Goal: Task Accomplishment & Management: Manage account settings

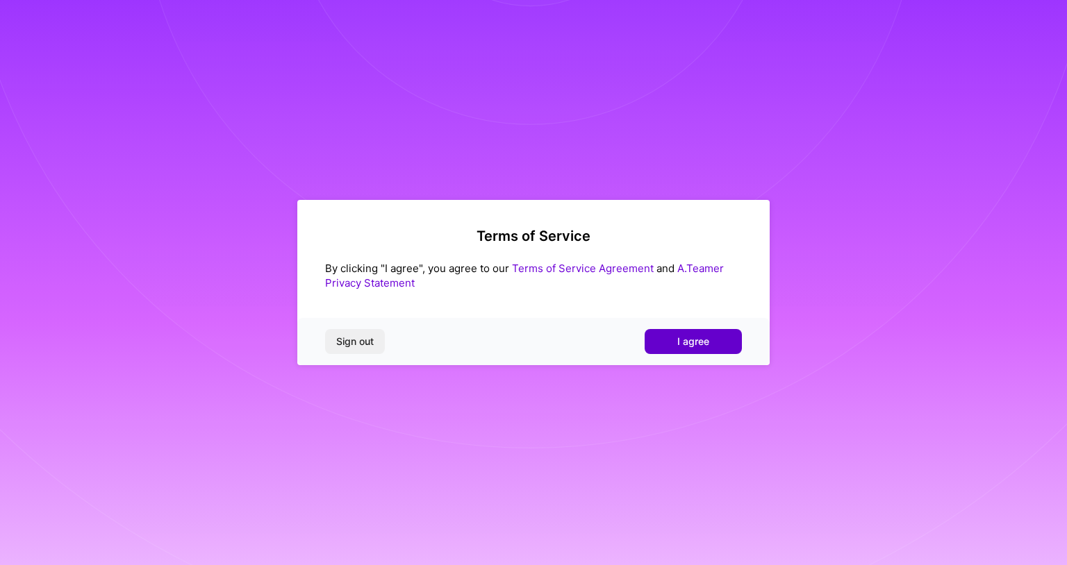
click at [692, 344] on span "I agree" at bounding box center [693, 342] width 32 height 14
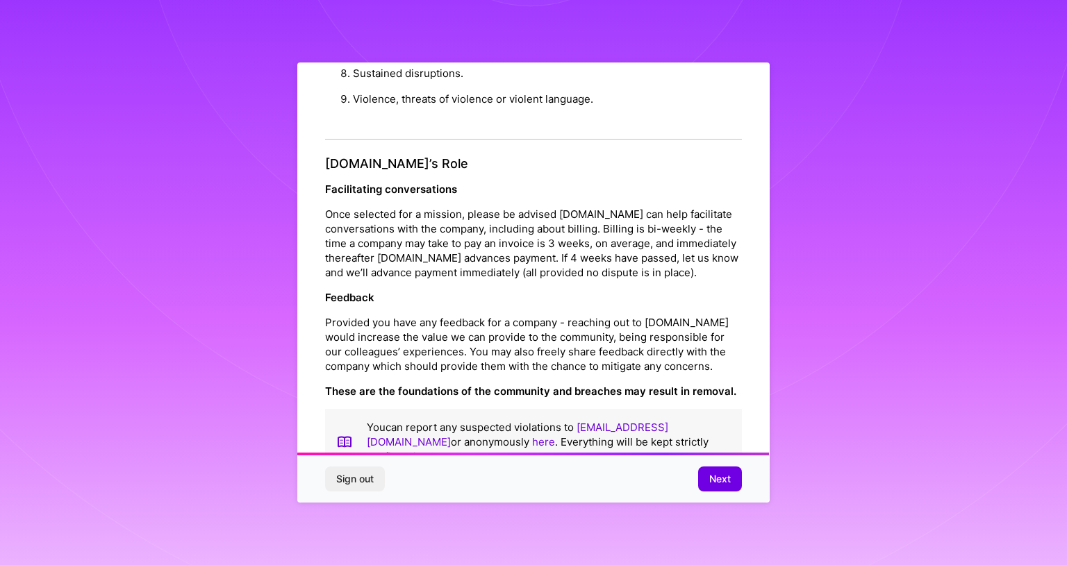
scroll to position [1469, 0]
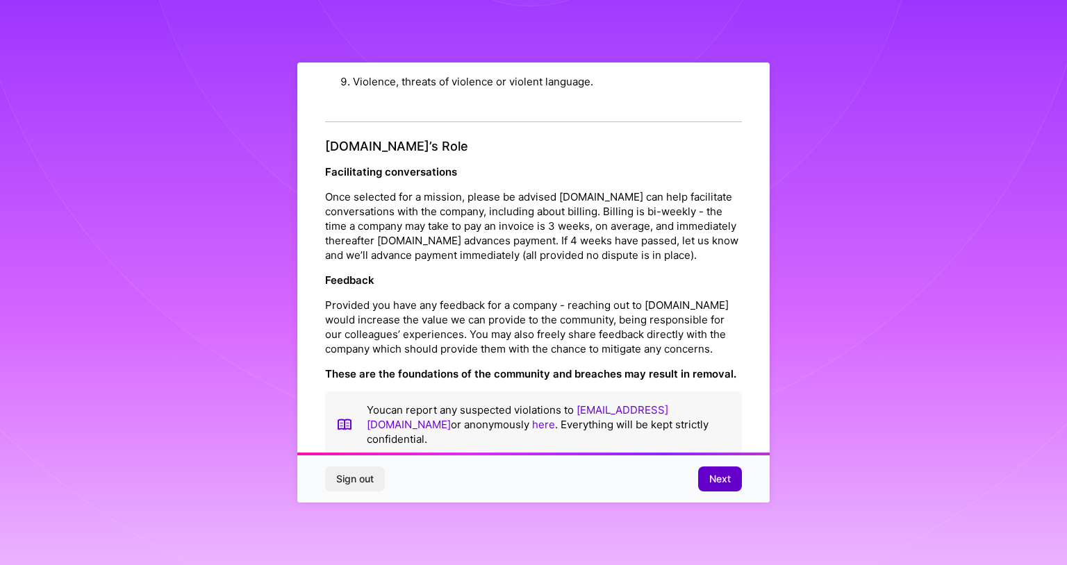
click at [703, 487] on button "Next" at bounding box center [720, 479] width 44 height 25
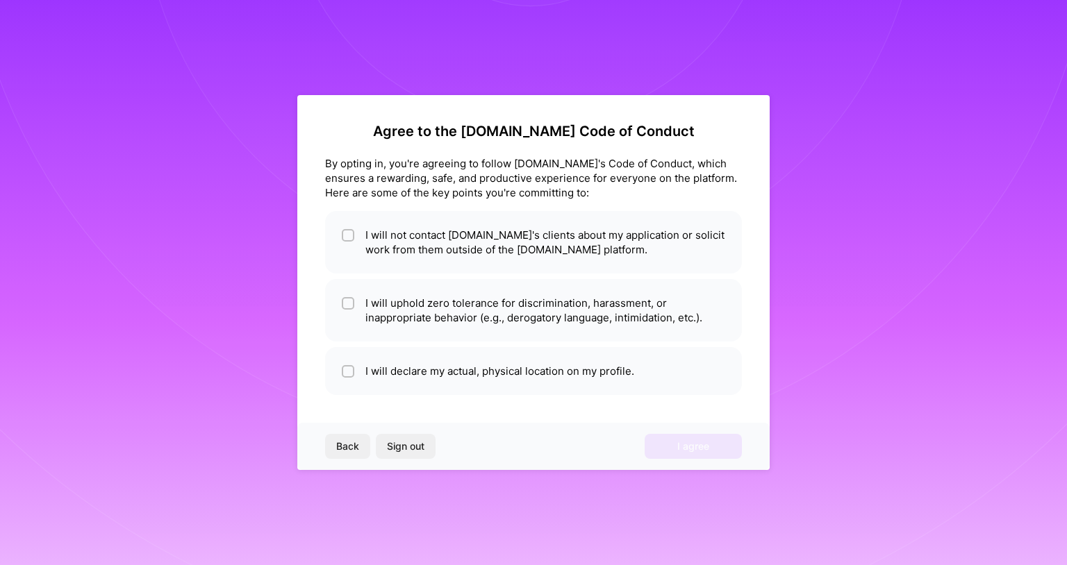
scroll to position [0, 0]
click at [415, 454] on button "Sign out" at bounding box center [406, 446] width 60 height 25
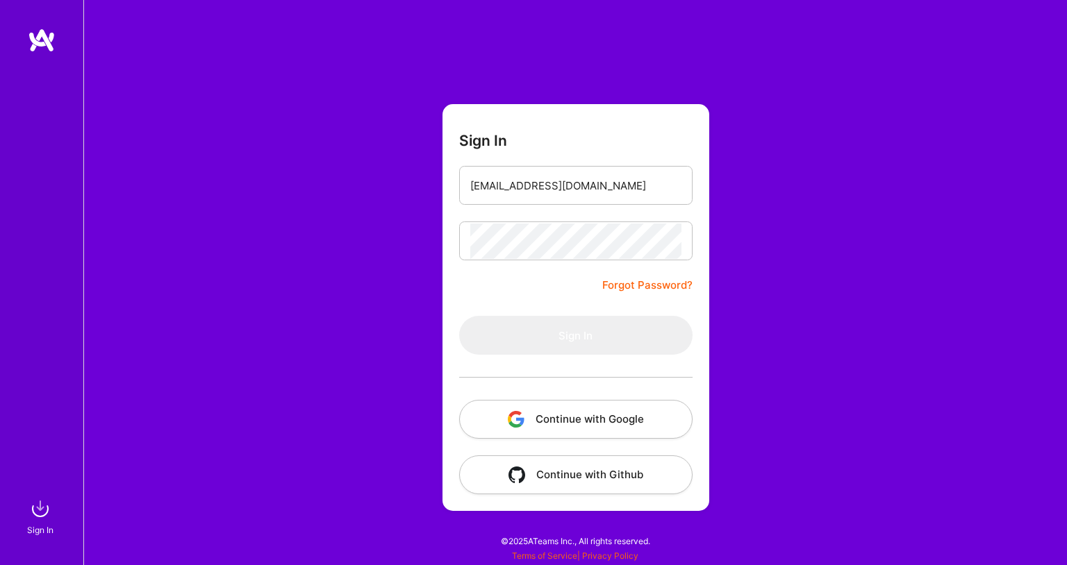
type input "[EMAIL_ADDRESS][DOMAIN_NAME]"
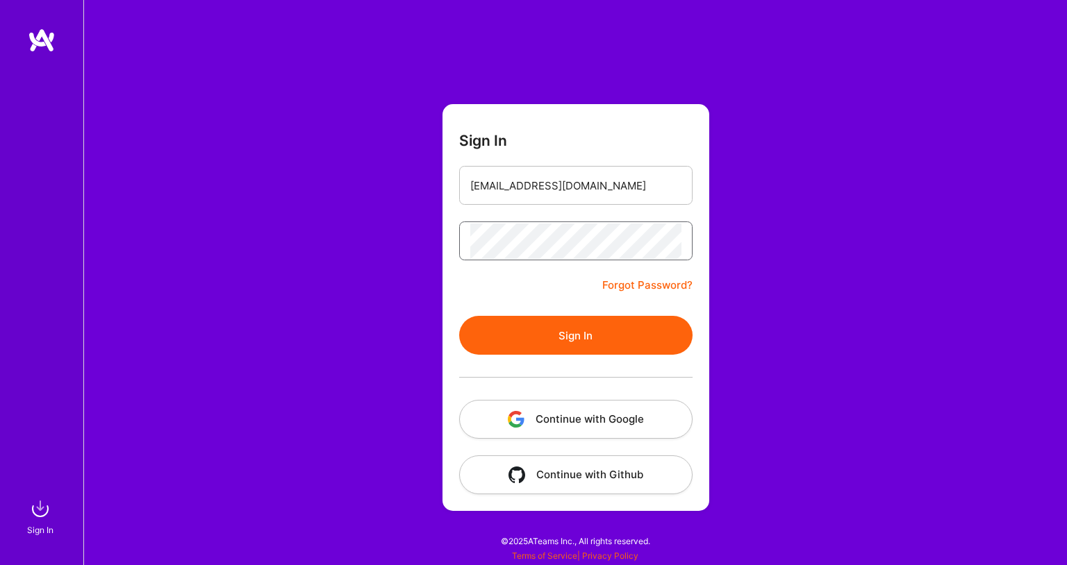
click at [459, 316] on button "Sign In" at bounding box center [575, 335] width 233 height 39
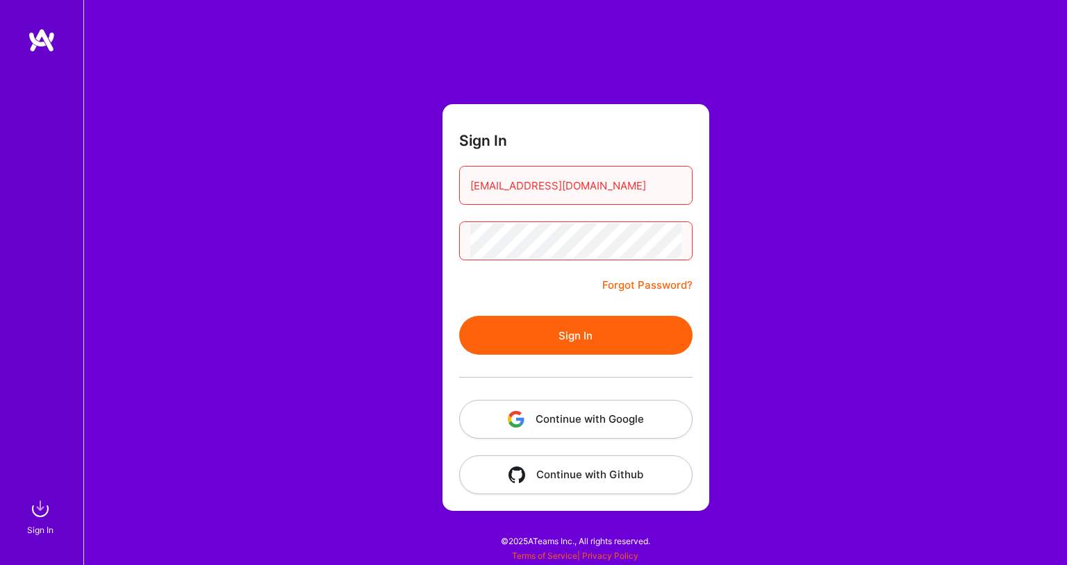
click at [459, 316] on button "Sign In" at bounding box center [575, 335] width 233 height 39
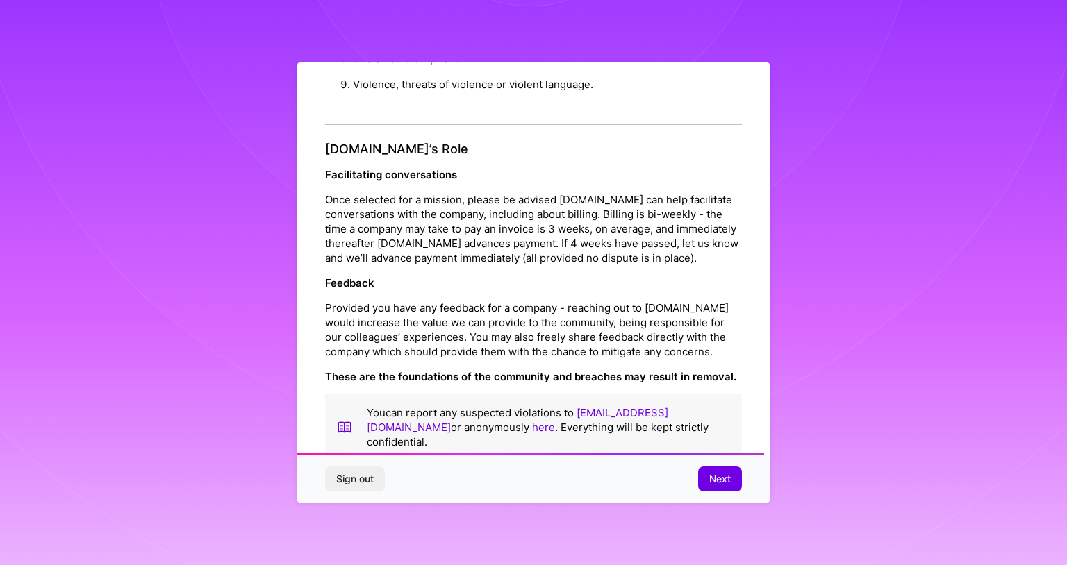
scroll to position [1469, 0]
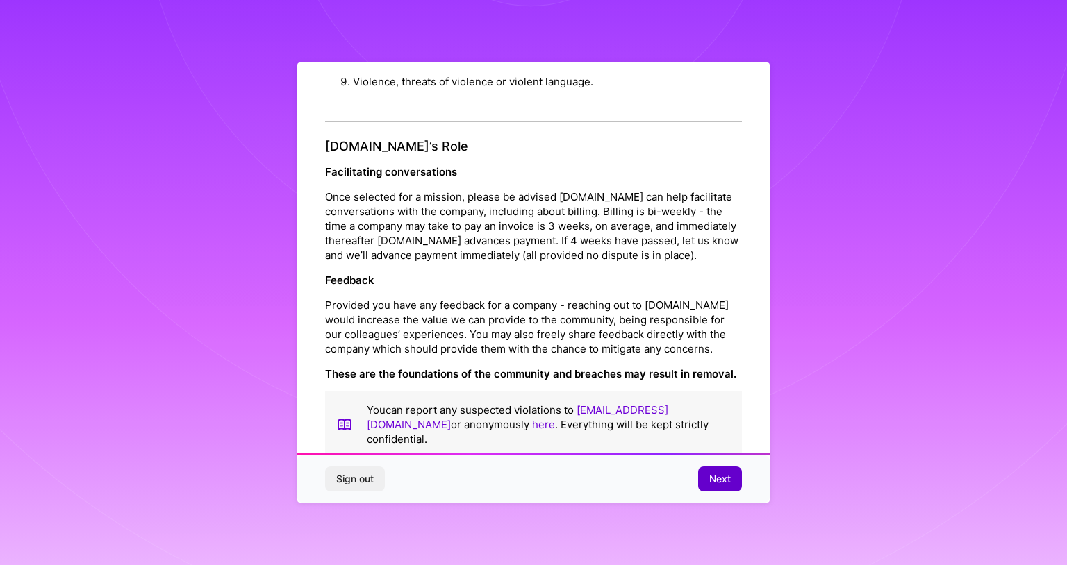
click at [711, 486] on button "Next" at bounding box center [720, 479] width 44 height 25
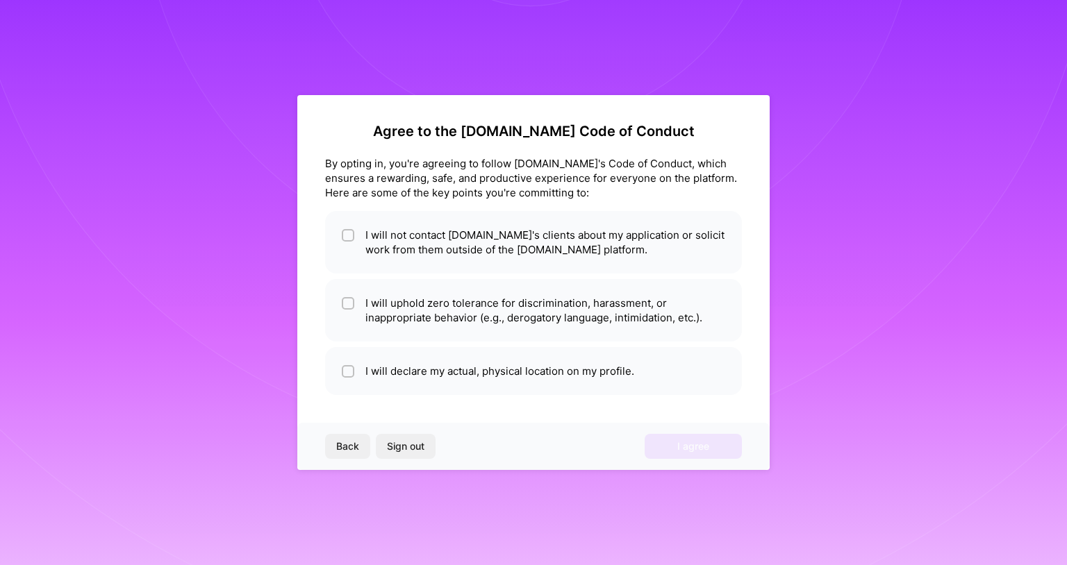
scroll to position [0, 0]
click at [349, 446] on span "Back" at bounding box center [347, 447] width 23 height 14
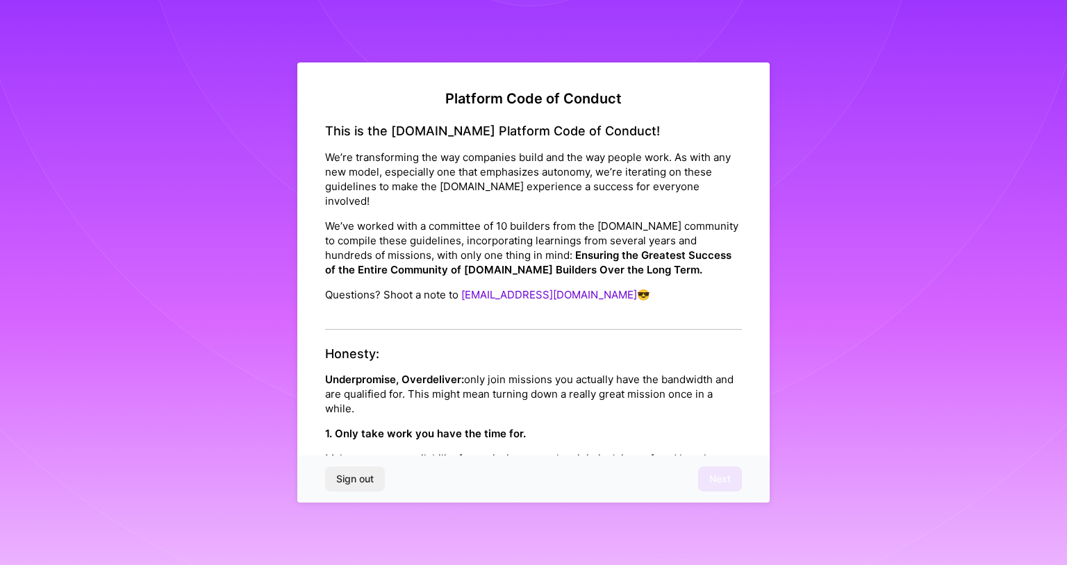
click at [358, 480] on span "Sign out" at bounding box center [354, 479] width 37 height 14
